Goal: Information Seeking & Learning: Learn about a topic

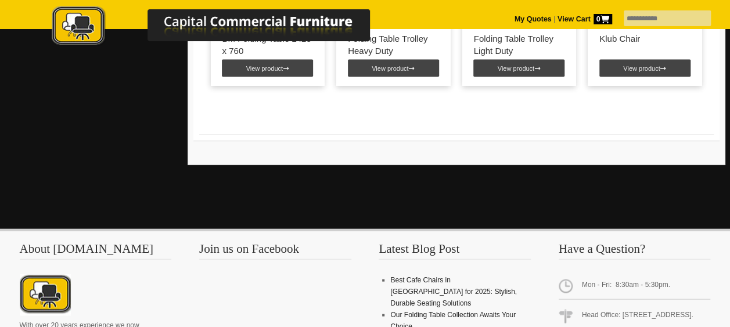
scroll to position [987, 0]
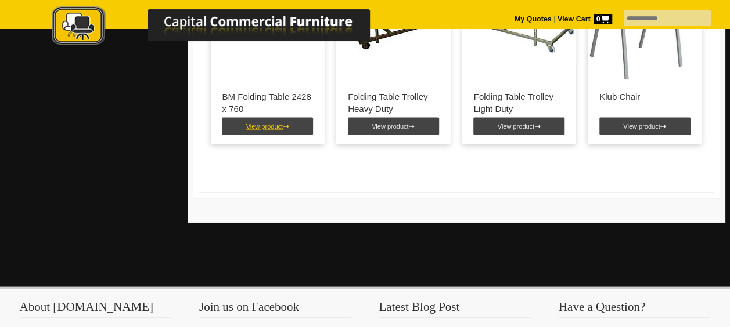
click at [265, 135] on link "View product" at bounding box center [267, 125] width 91 height 17
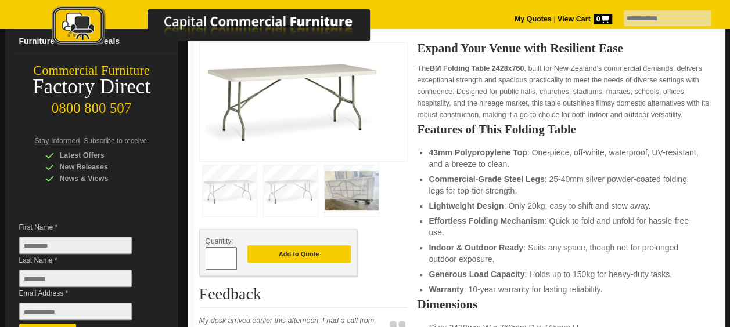
scroll to position [174, 0]
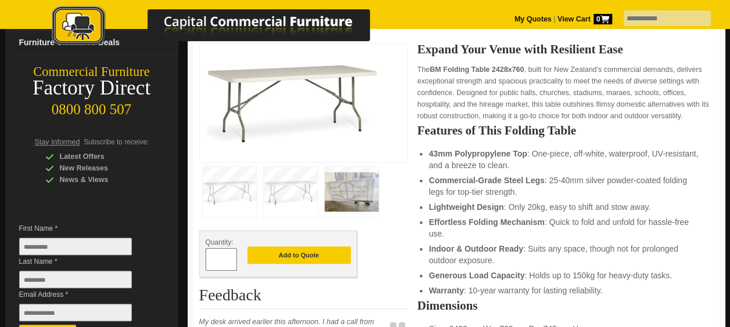
click at [344, 196] on img at bounding box center [352, 192] width 54 height 51
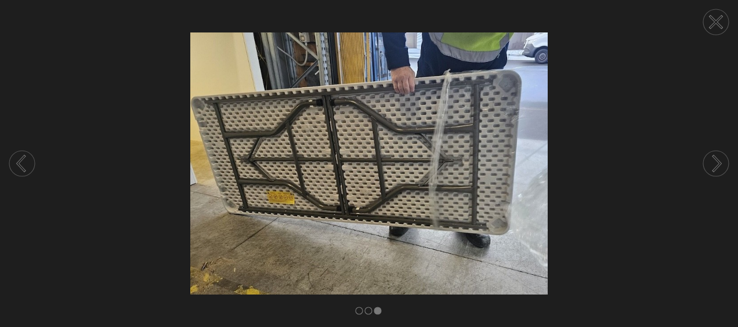
click at [714, 162] on circle at bounding box center [717, 164] width 26 height 26
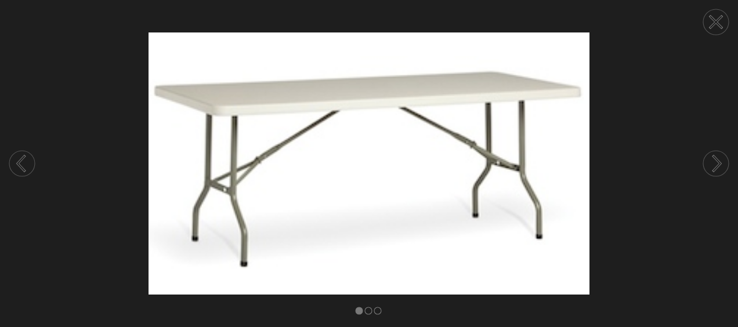
click at [714, 162] on circle at bounding box center [717, 164] width 26 height 26
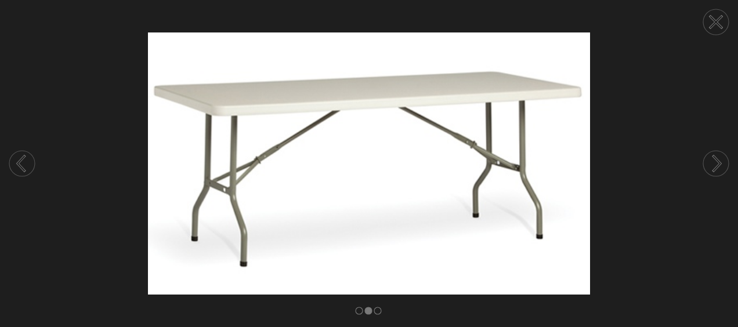
click at [714, 162] on circle at bounding box center [717, 164] width 26 height 26
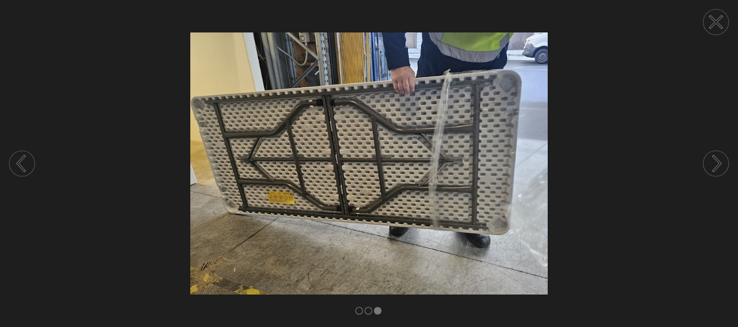
click at [716, 23] on icon at bounding box center [716, 22] width 44 height 44
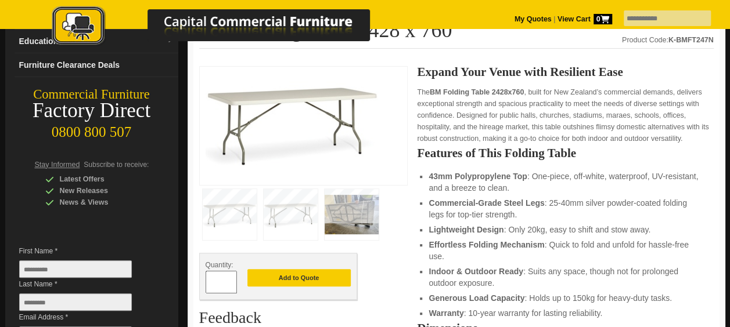
scroll to position [58, 0]
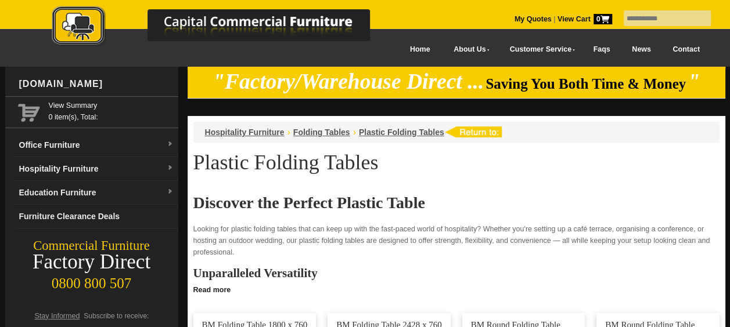
click at [682, 49] on link "Contact" at bounding box center [685, 50] width 49 height 26
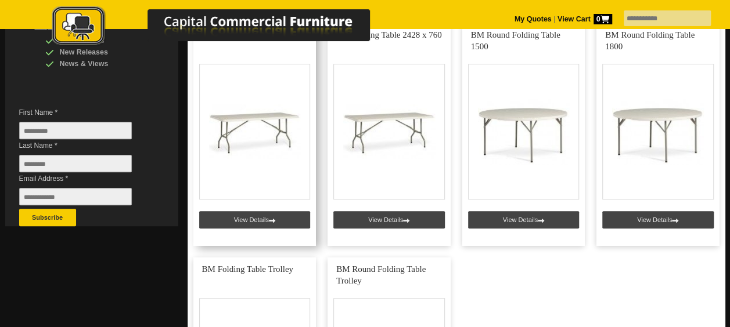
scroll to position [232, 0]
